Goal: Navigation & Orientation: Find specific page/section

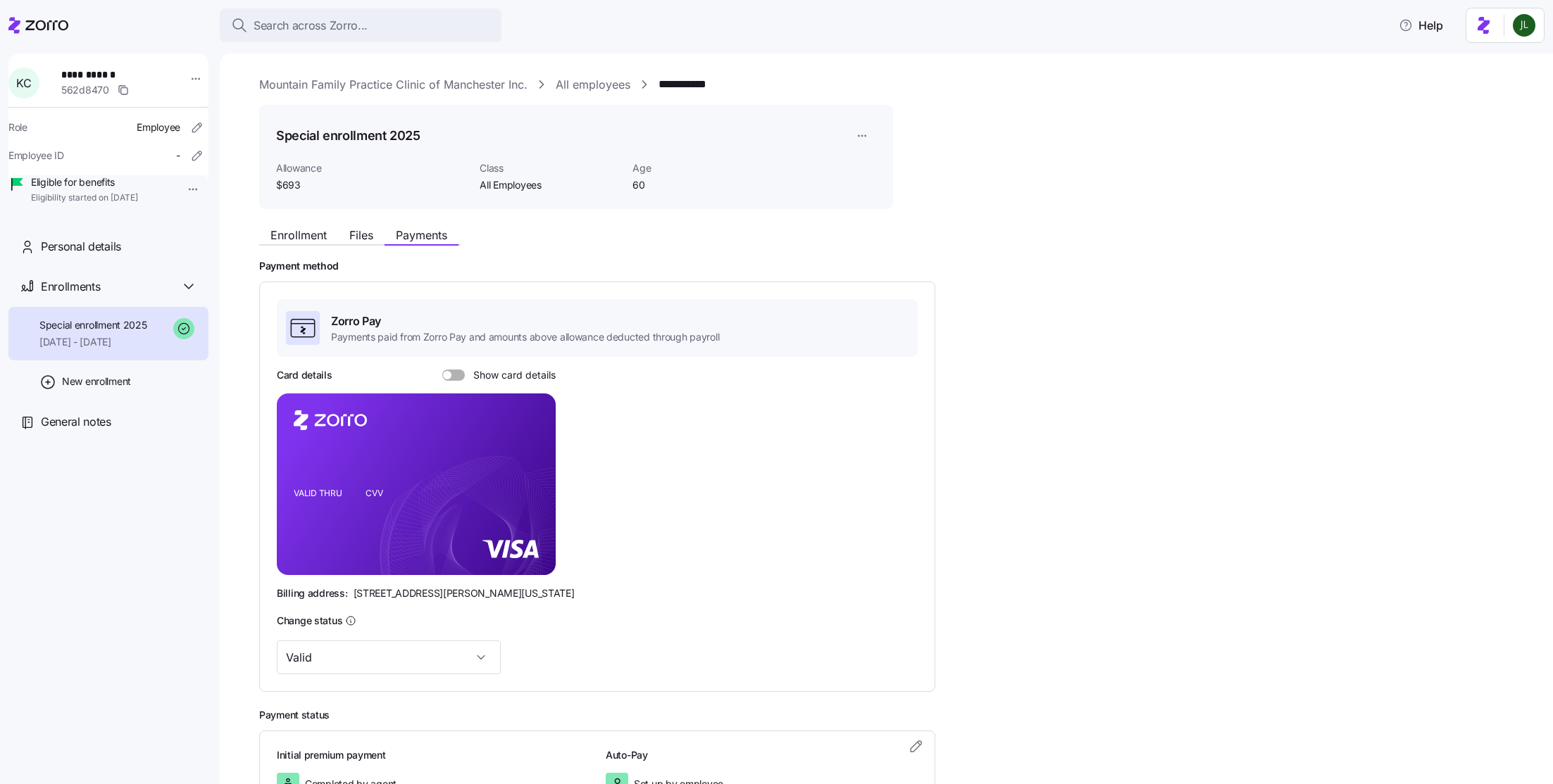
click at [51, 23] on icon at bounding box center [39, 25] width 60 height 17
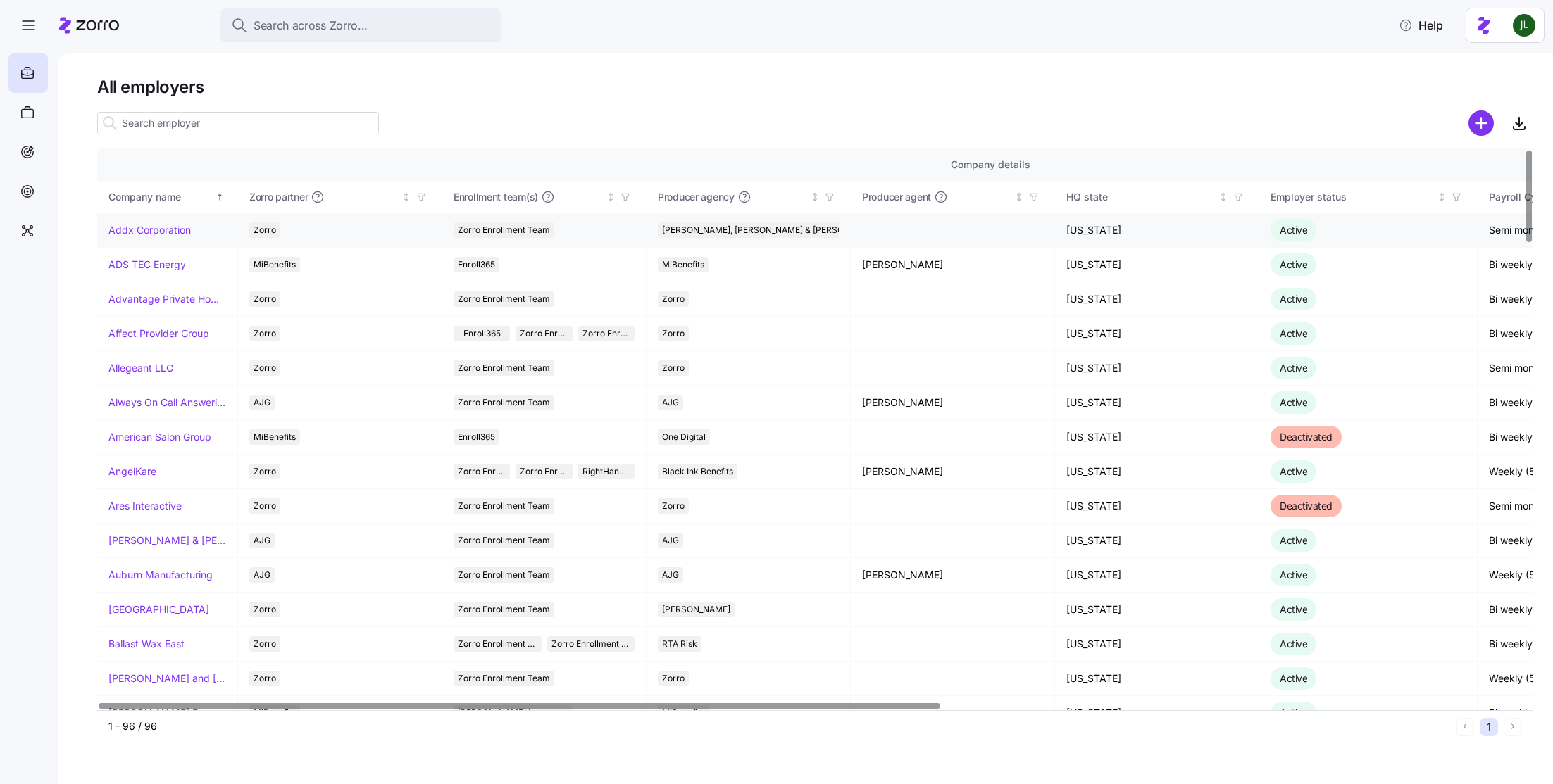
click at [134, 227] on link "Addx Corporation" at bounding box center [149, 231] width 83 height 14
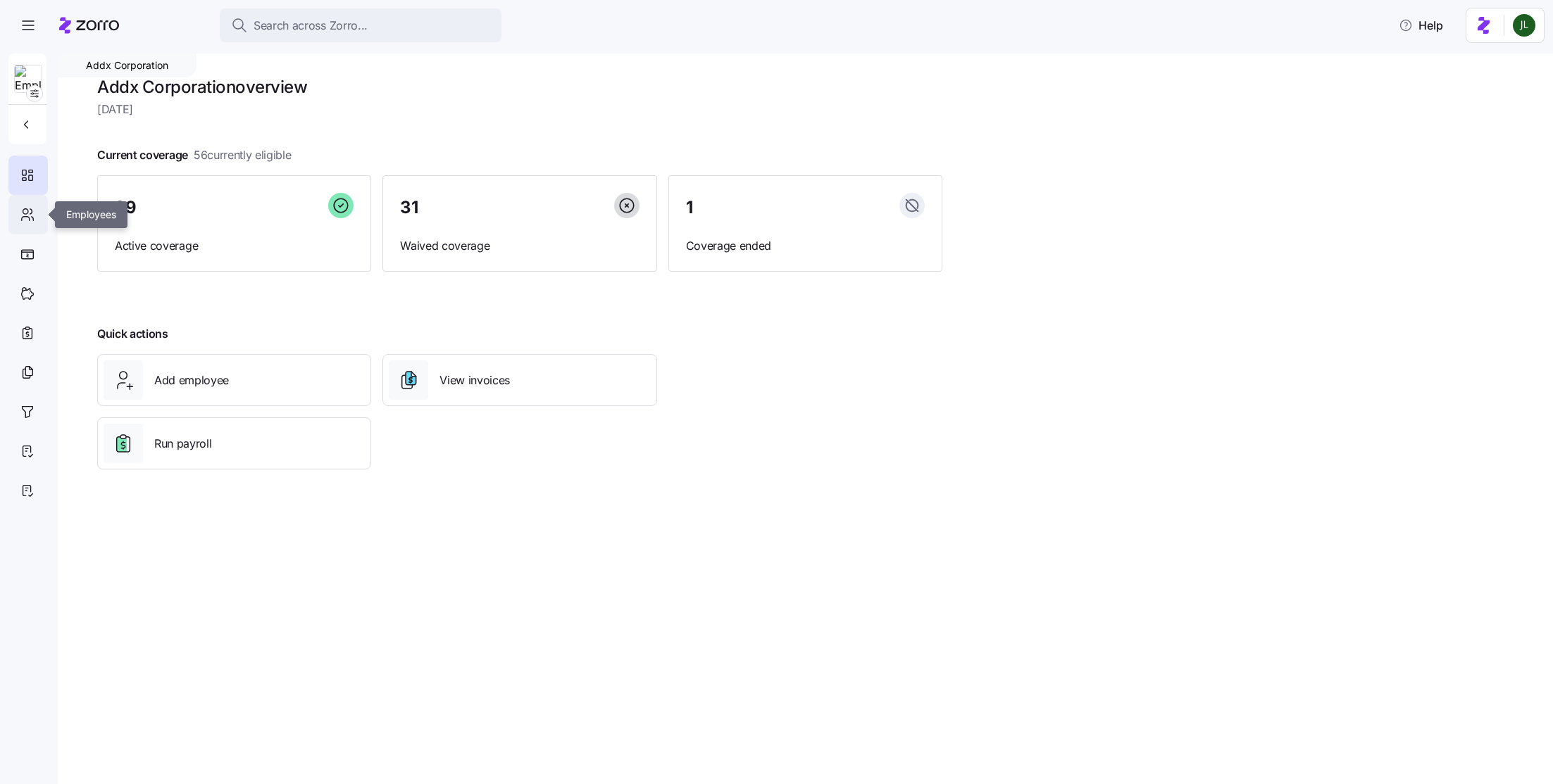
click at [23, 211] on icon at bounding box center [26, 211] width 5 height 5
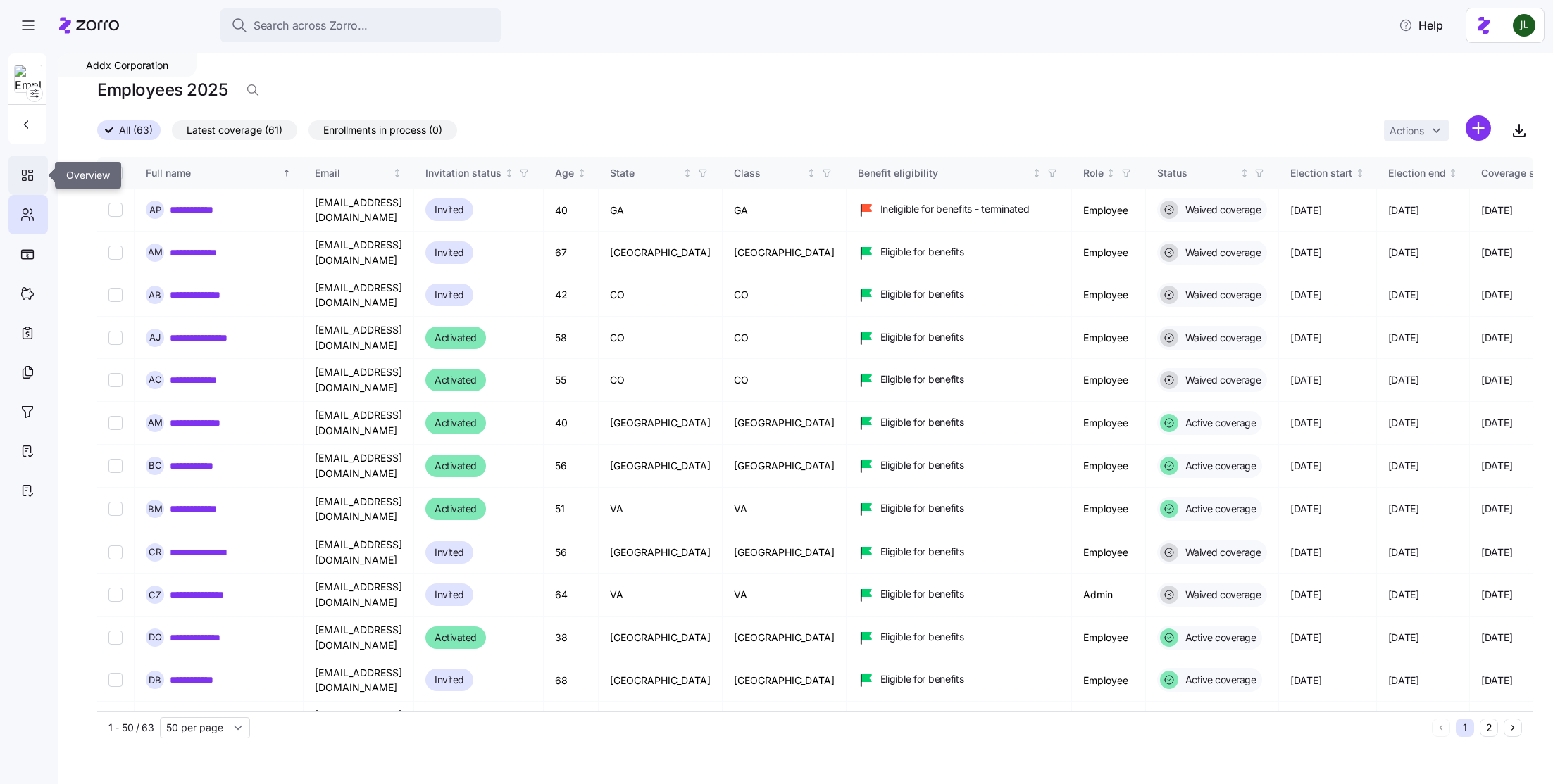
click at [34, 170] on icon at bounding box center [27, 175] width 15 height 17
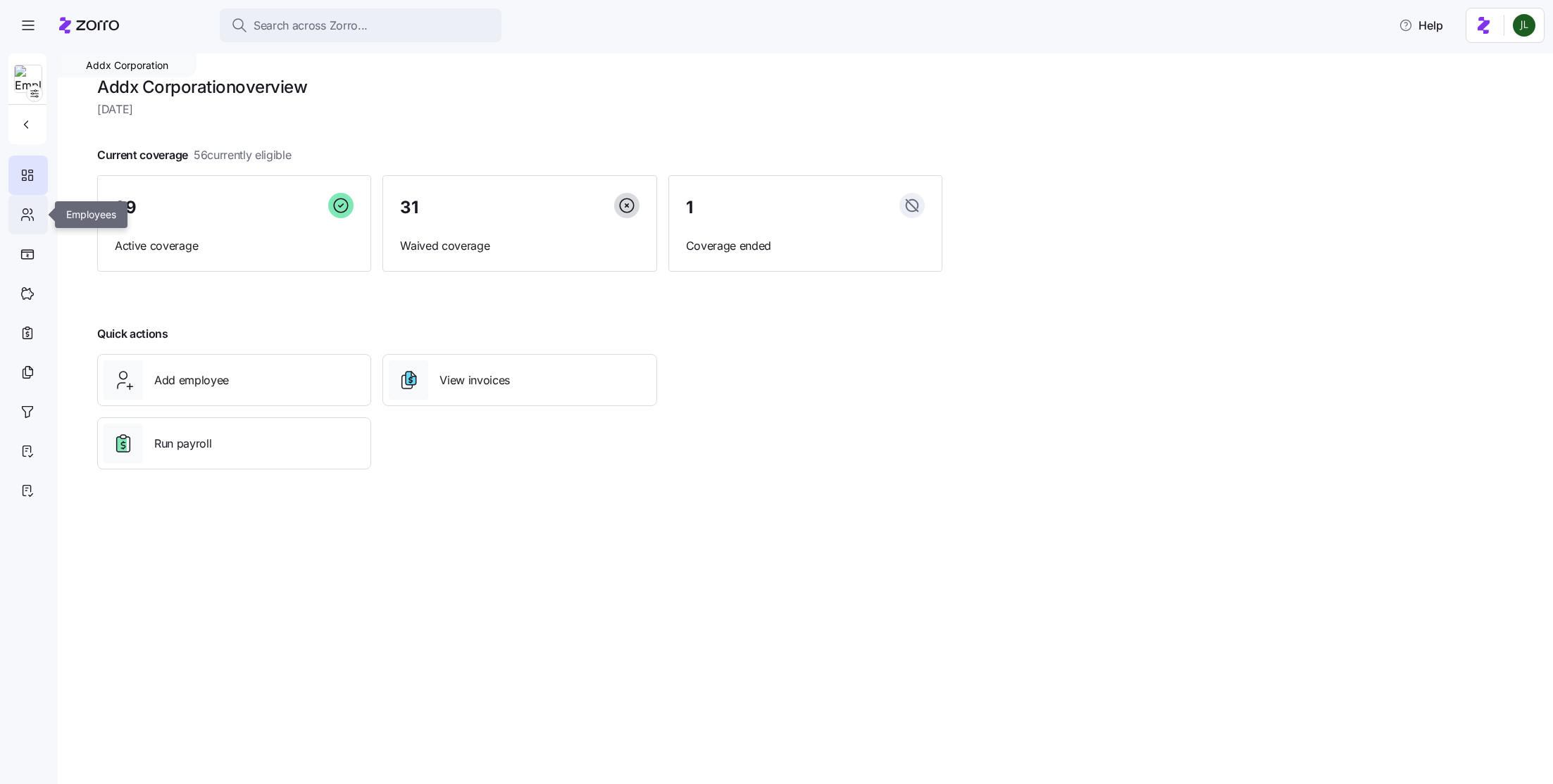
click at [23, 213] on icon at bounding box center [26, 211] width 5 height 5
